Goal: Task Accomplishment & Management: Manage account settings

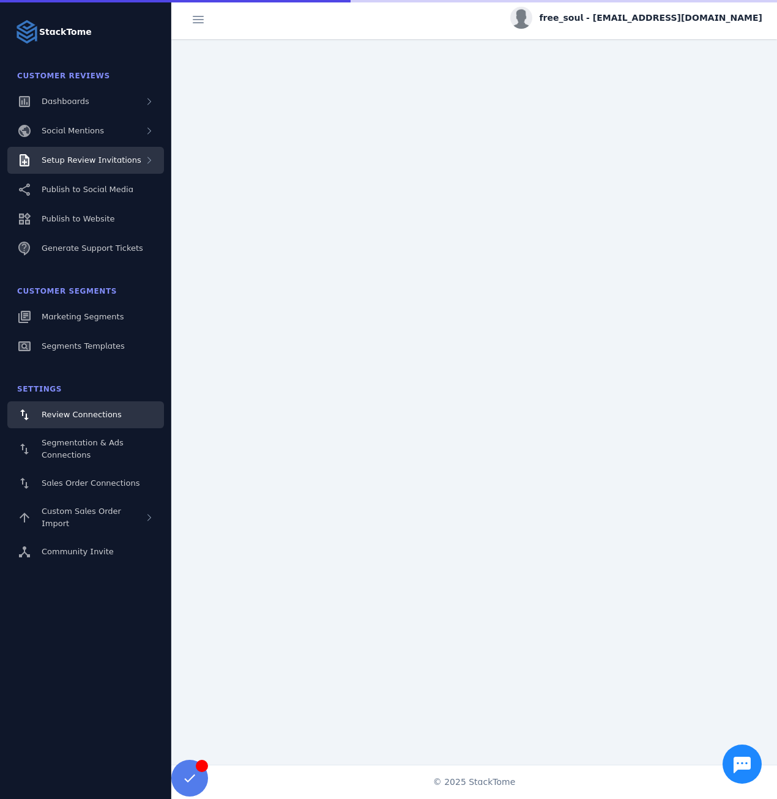
click at [139, 165] on div "Setup Review Invitations" at bounding box center [85, 160] width 157 height 27
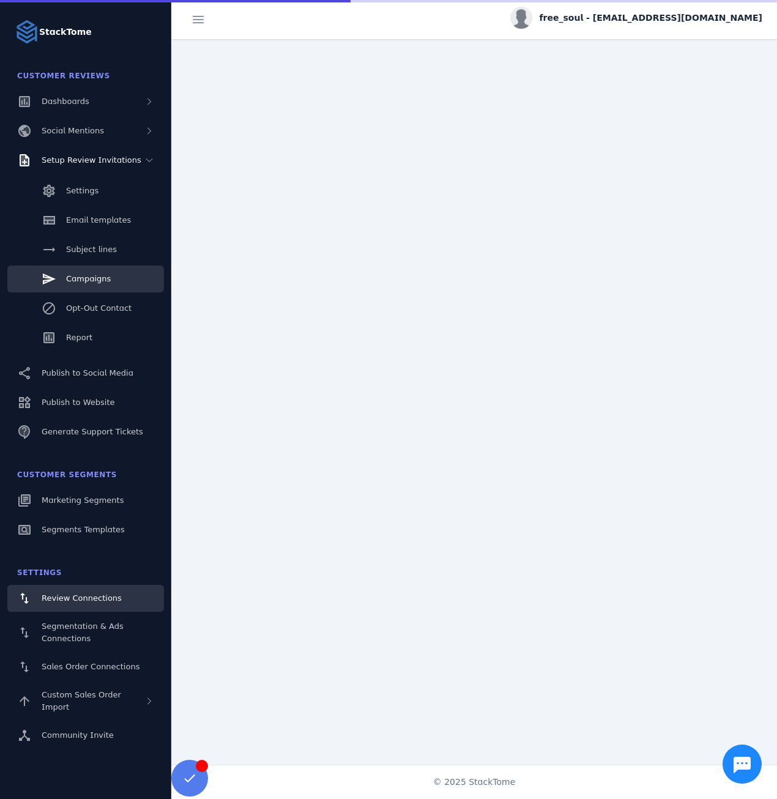
click at [93, 290] on link "Campaigns" at bounding box center [85, 278] width 157 height 27
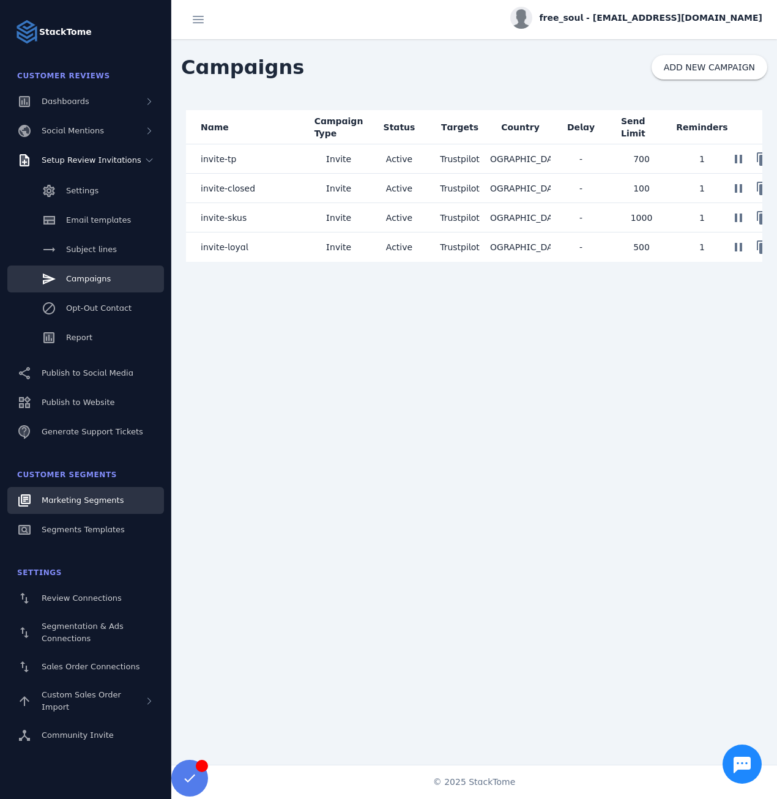
click at [93, 500] on span "Marketing Segments" at bounding box center [83, 499] width 82 height 9
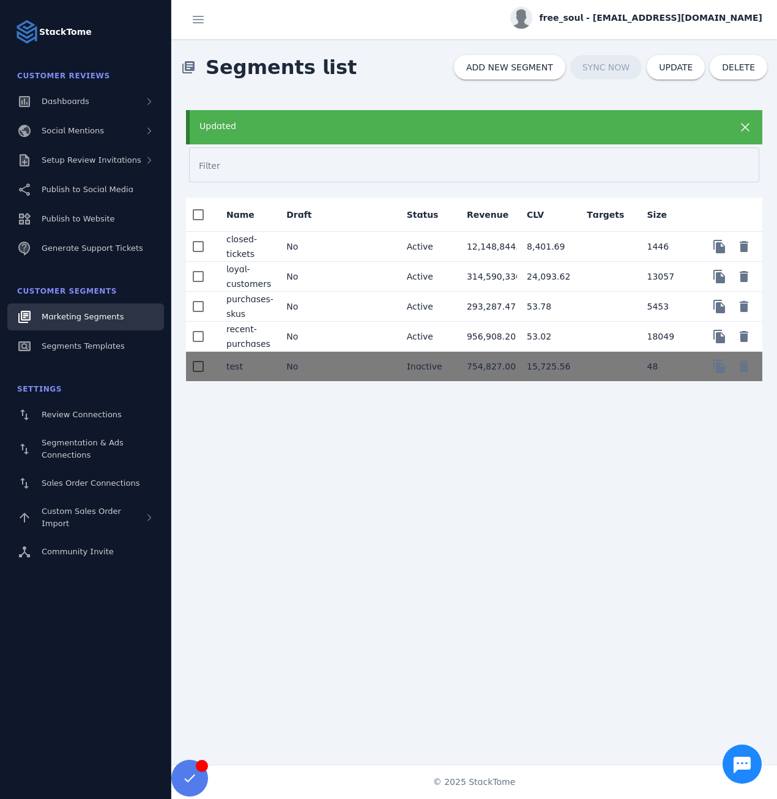
click at [261, 129] on div "Updated" at bounding box center [448, 126] width 498 height 13
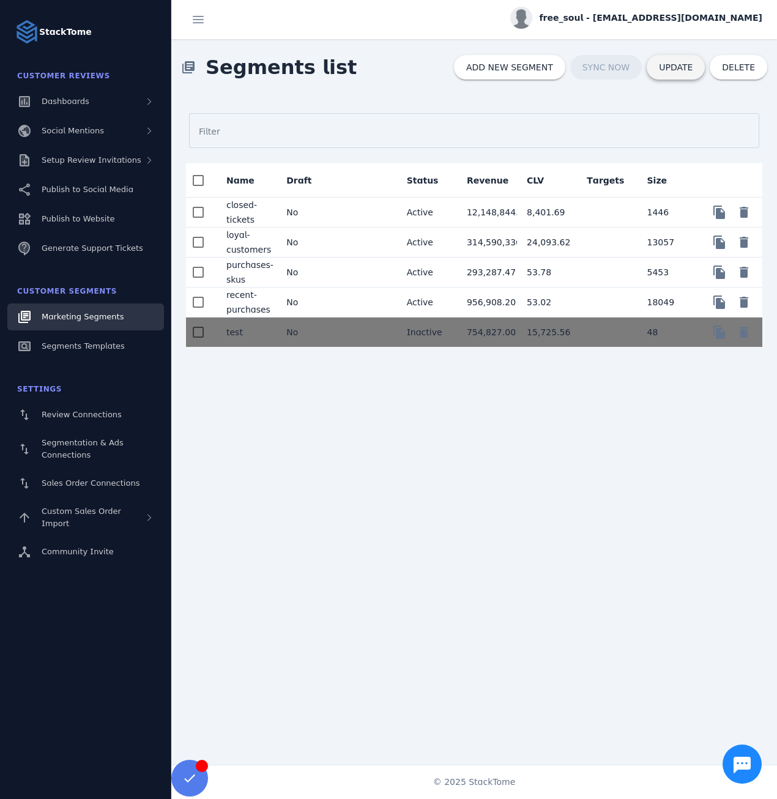
click at [679, 65] on span "UPDATE" at bounding box center [676, 67] width 34 height 9
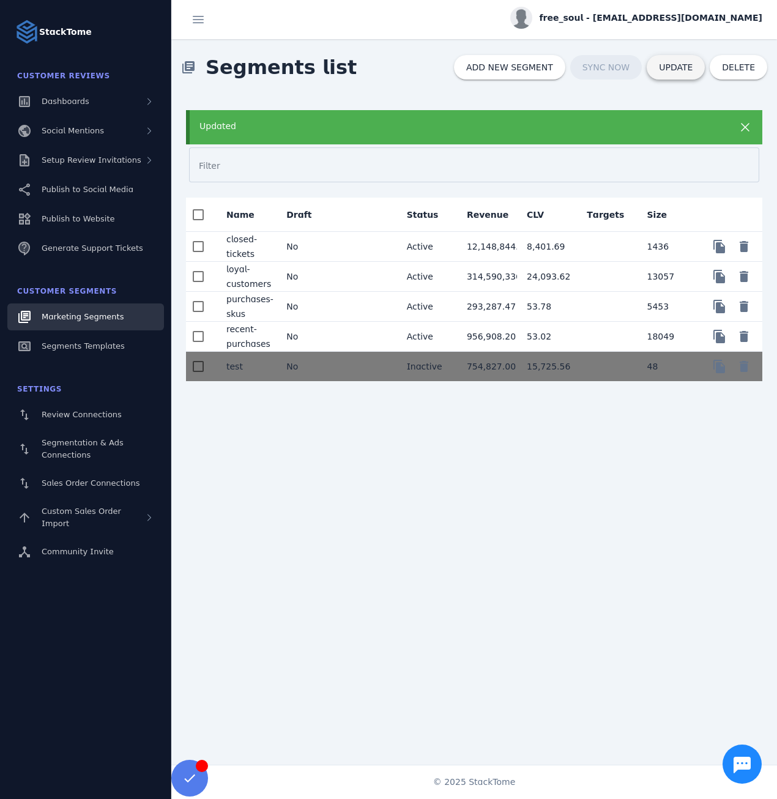
click at [672, 71] on span "UPDATE" at bounding box center [676, 67] width 34 height 9
click at [346, 137] on div "Updated" at bounding box center [474, 127] width 576 height 34
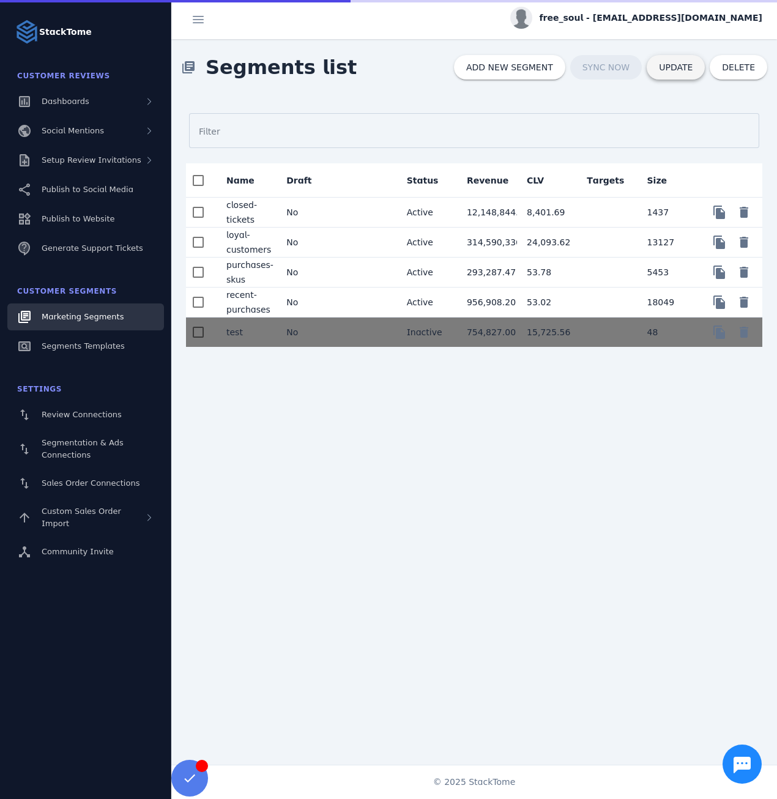
click at [667, 68] on span "UPDATE" at bounding box center [676, 67] width 34 height 9
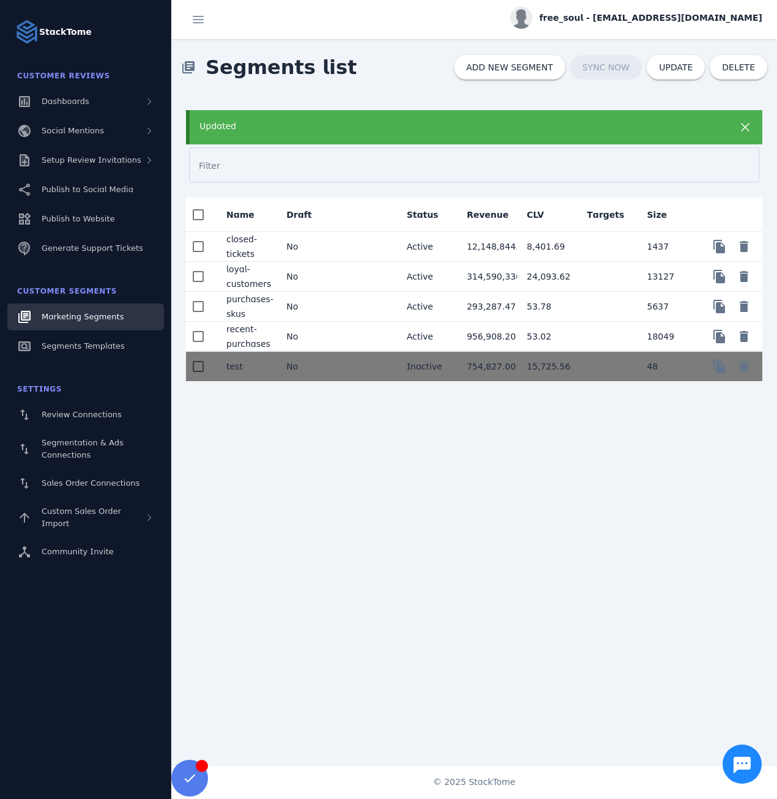
click at [558, 127] on div "Updated" at bounding box center [448, 126] width 498 height 13
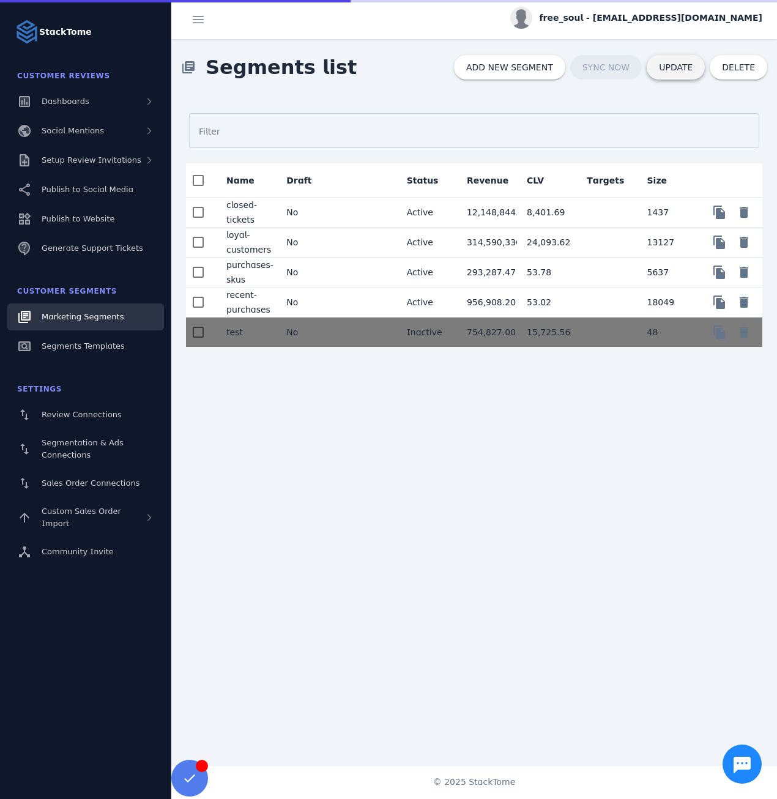
click at [671, 76] on span at bounding box center [675, 67] width 58 height 29
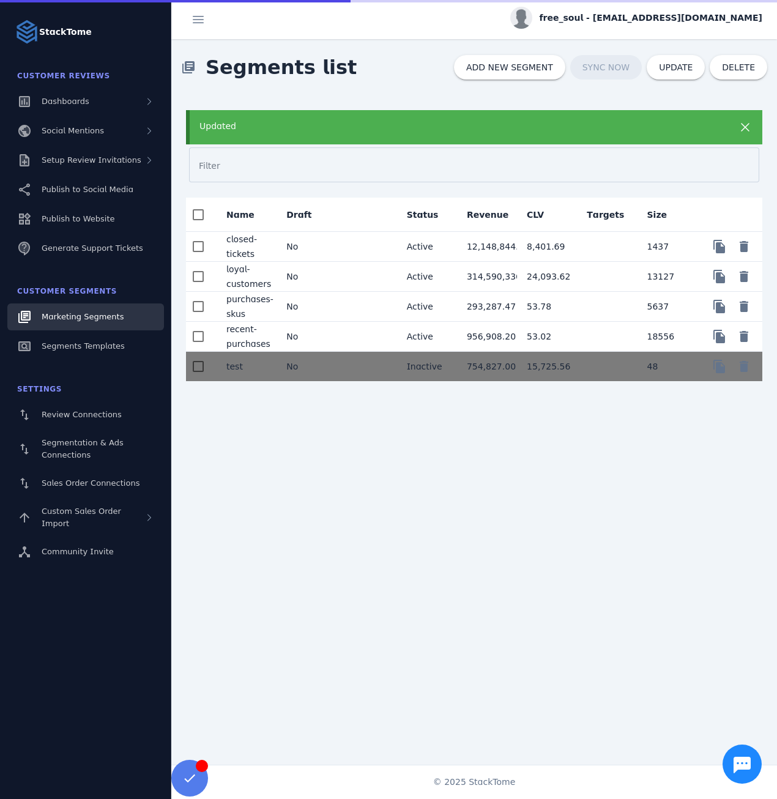
click at [637, 15] on span "free_soul - [EMAIL_ADDRESS][DOMAIN_NAME]" at bounding box center [650, 18] width 223 height 13
click at [692, 124] on icon at bounding box center [691, 118] width 15 height 15
